Goal: Information Seeking & Learning: Learn about a topic

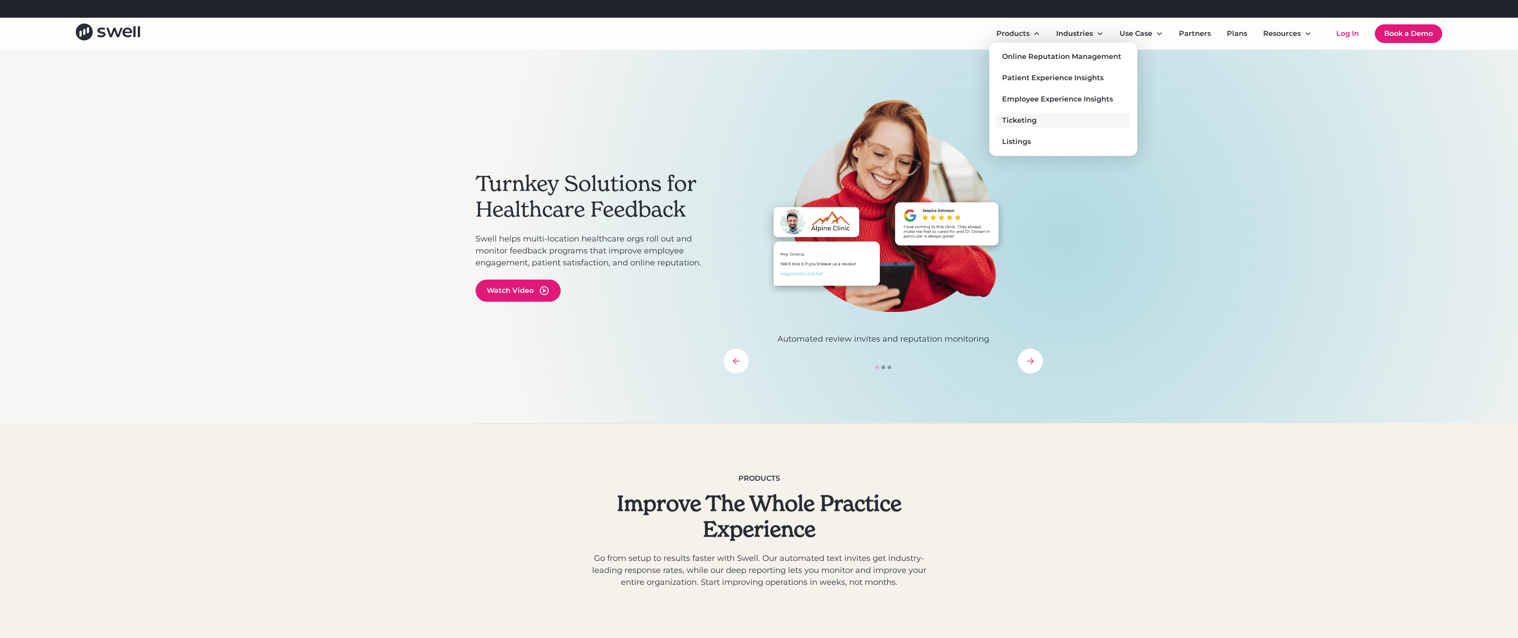
click at [1032, 121] on div "Ticketing" at bounding box center [1019, 120] width 35 height 11
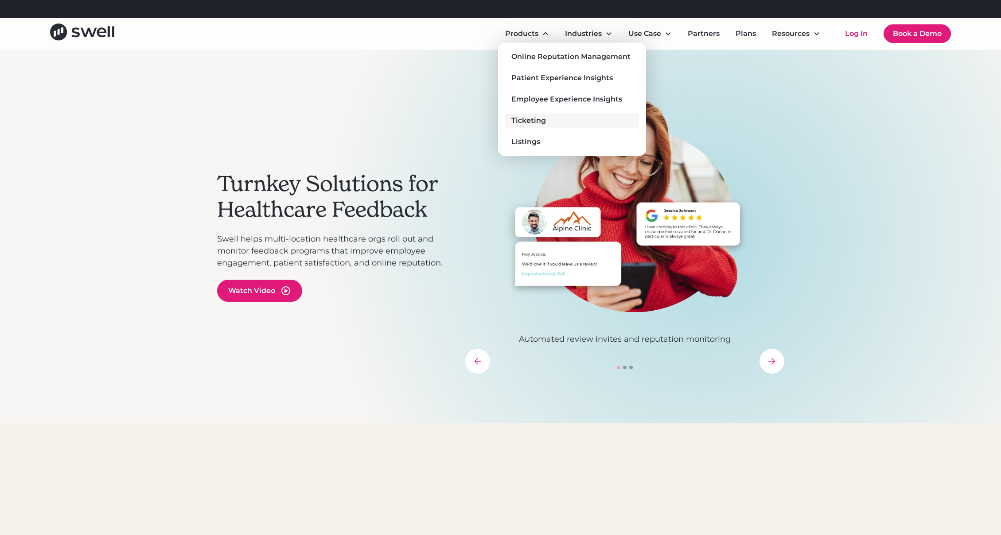
click at [533, 122] on div "Ticketing" at bounding box center [528, 120] width 35 height 11
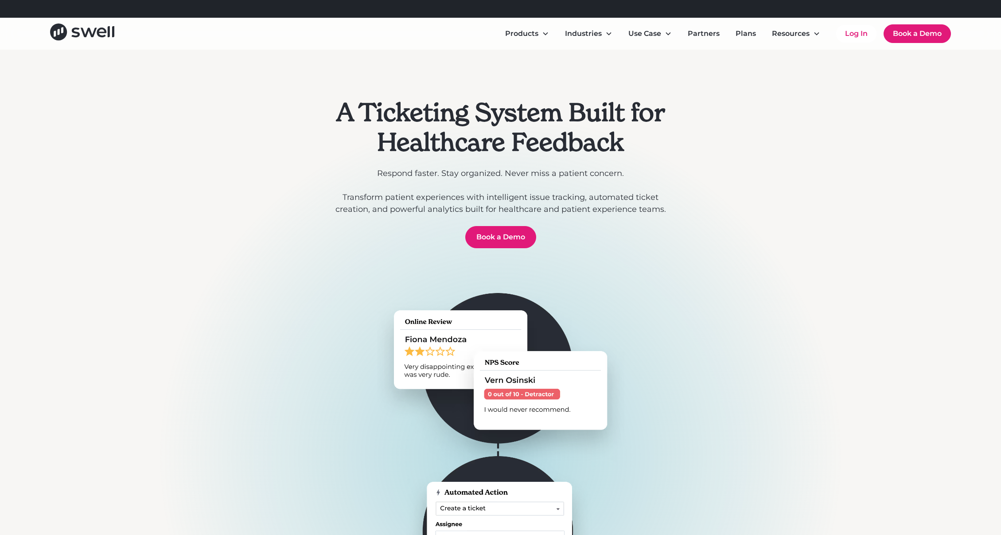
scroll to position [4, 0]
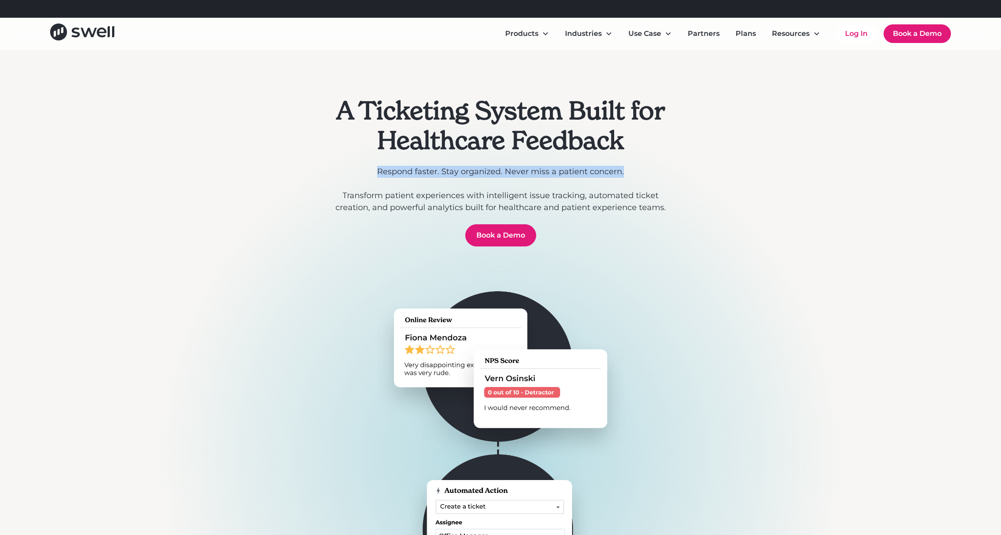
drag, startPoint x: 612, startPoint y: 173, endPoint x: 358, endPoint y: 165, distance: 253.1
click at [358, 166] on p "Respond faster. Stay organized. Never miss a patient concern. ‍ Transform patie…" at bounding box center [501, 190] width 340 height 48
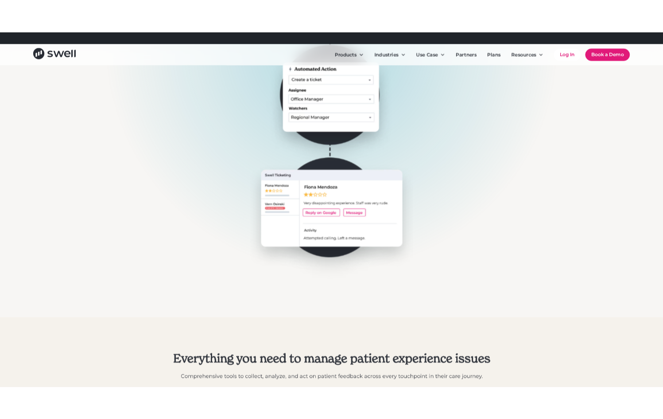
scroll to position [0, 0]
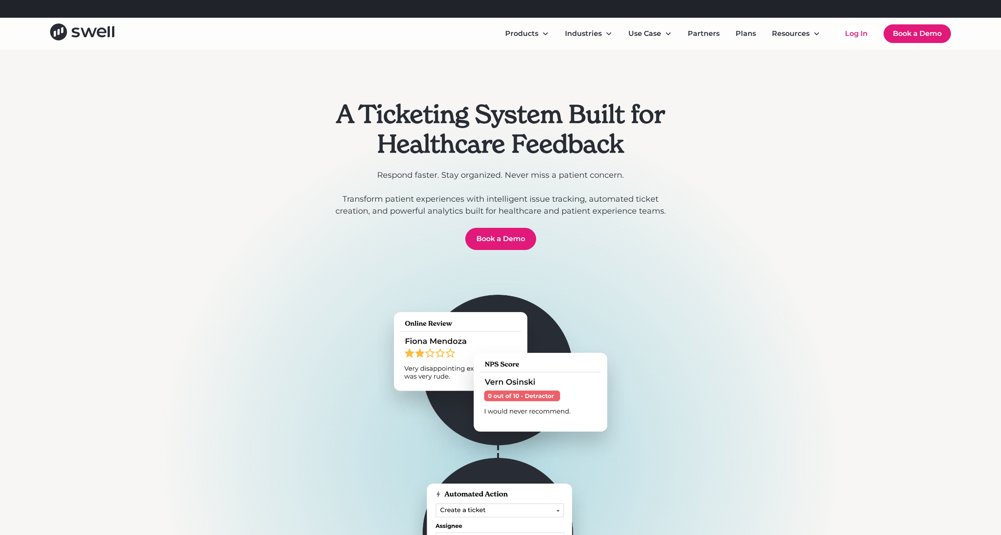
click at [617, 135] on h1 "A Ticketing System Built for Healthcare Feedback" at bounding box center [501, 128] width 340 height 59
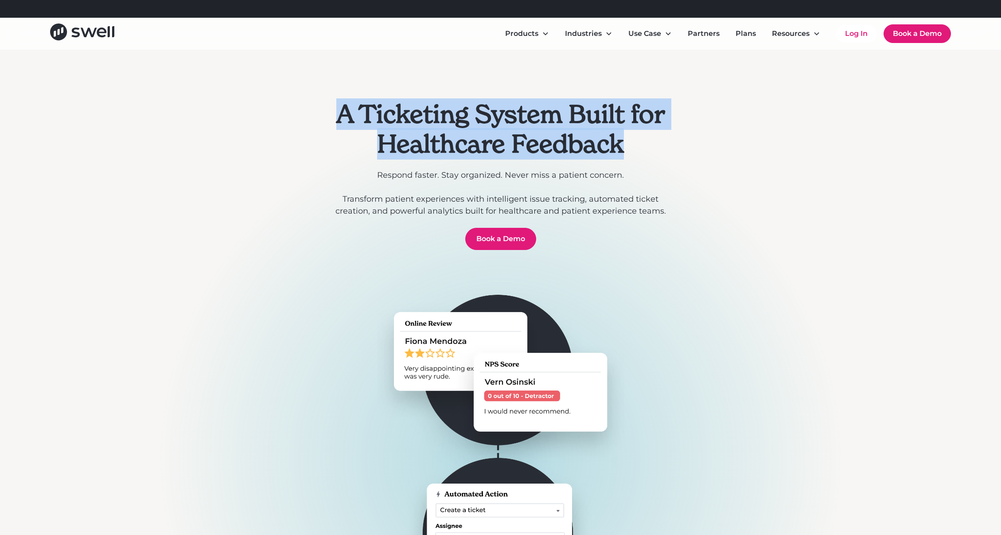
drag, startPoint x: 625, startPoint y: 144, endPoint x: 323, endPoint y: 110, distance: 303.2
click at [323, 110] on div "A Ticketing System Built for Healthcare Feedback Respond faster. Stay organized…" at bounding box center [500, 458] width 567 height 817
copy h1 "A Ticketing System Built for Healthcare Feedback"
click at [590, 154] on h1 "A Ticketing System Built for Healthcare Feedback" at bounding box center [501, 128] width 340 height 59
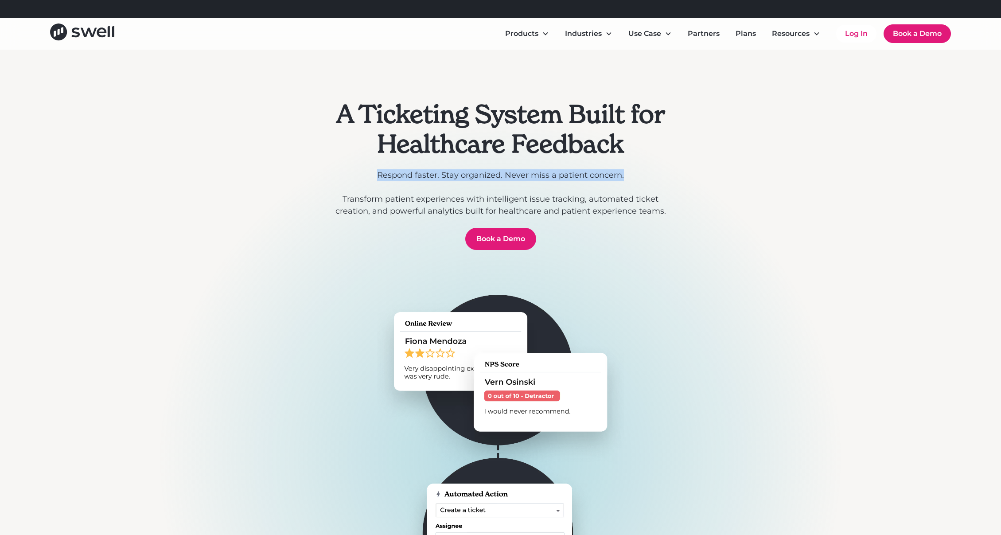
drag, startPoint x: 619, startPoint y: 177, endPoint x: 373, endPoint y: 175, distance: 245.9
click at [373, 175] on p "Respond faster. Stay organized. Never miss a patient concern. ‍ Transform patie…" at bounding box center [501, 193] width 340 height 48
copy p "Respond faster. Stay organized. Never miss a patient concern."
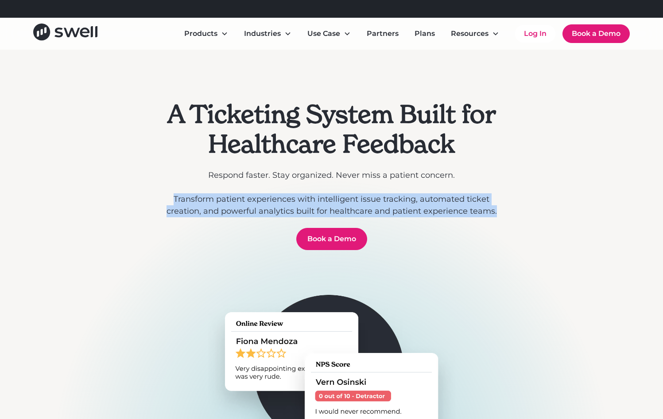
drag, startPoint x: 497, startPoint y: 212, endPoint x: 169, endPoint y: 201, distance: 328.1
click at [169, 201] on p "Respond faster. Stay organized. Never miss a patient concern. ‍ Transform patie…" at bounding box center [332, 193] width 340 height 48
copy p "Transform patient experiences with intelligent issue tracking, automated ticket…"
